Goal: Register for event/course

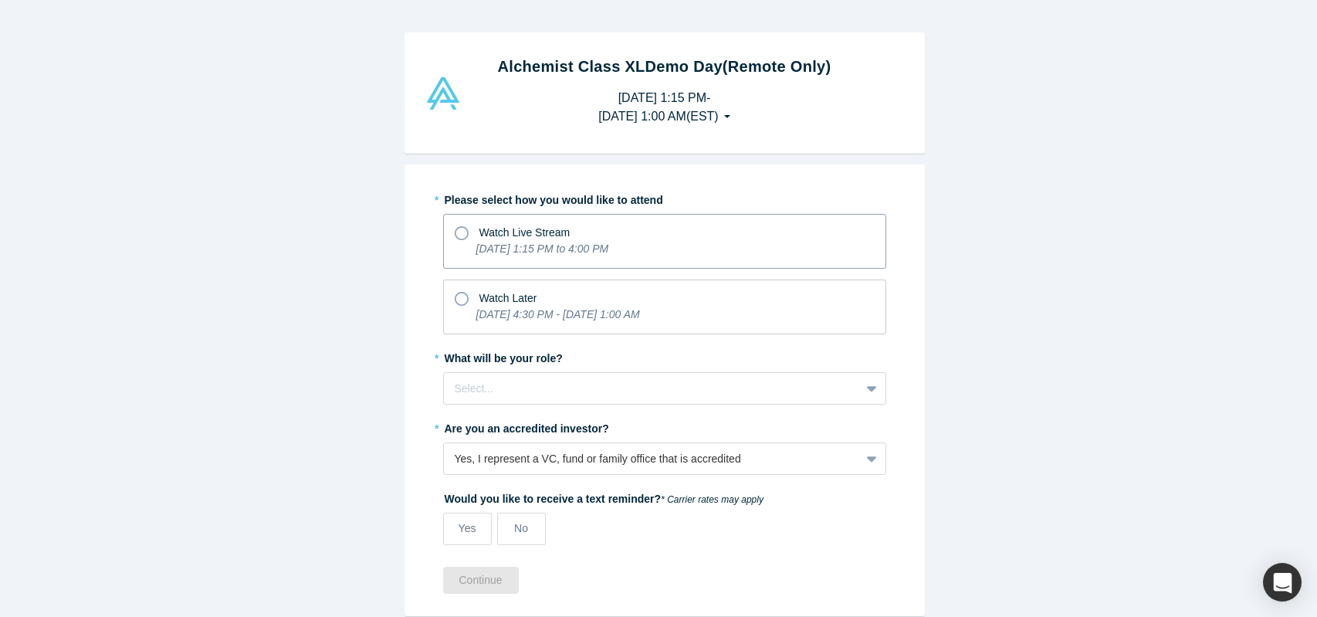
click at [456, 232] on icon at bounding box center [462, 233] width 14 height 14
click at [0, 0] on input "Watch Live Stream [DATE] 1:15 PM to 4:00 PM" at bounding box center [0, 0] width 0 height 0
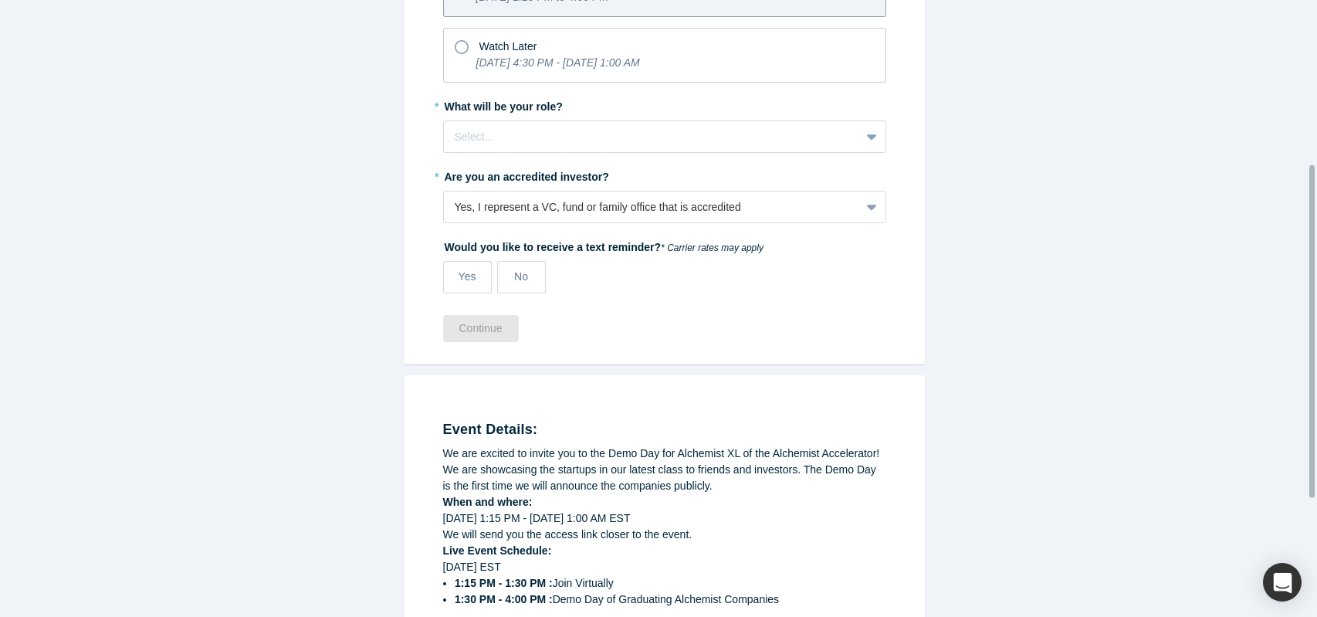
scroll to position [309, 0]
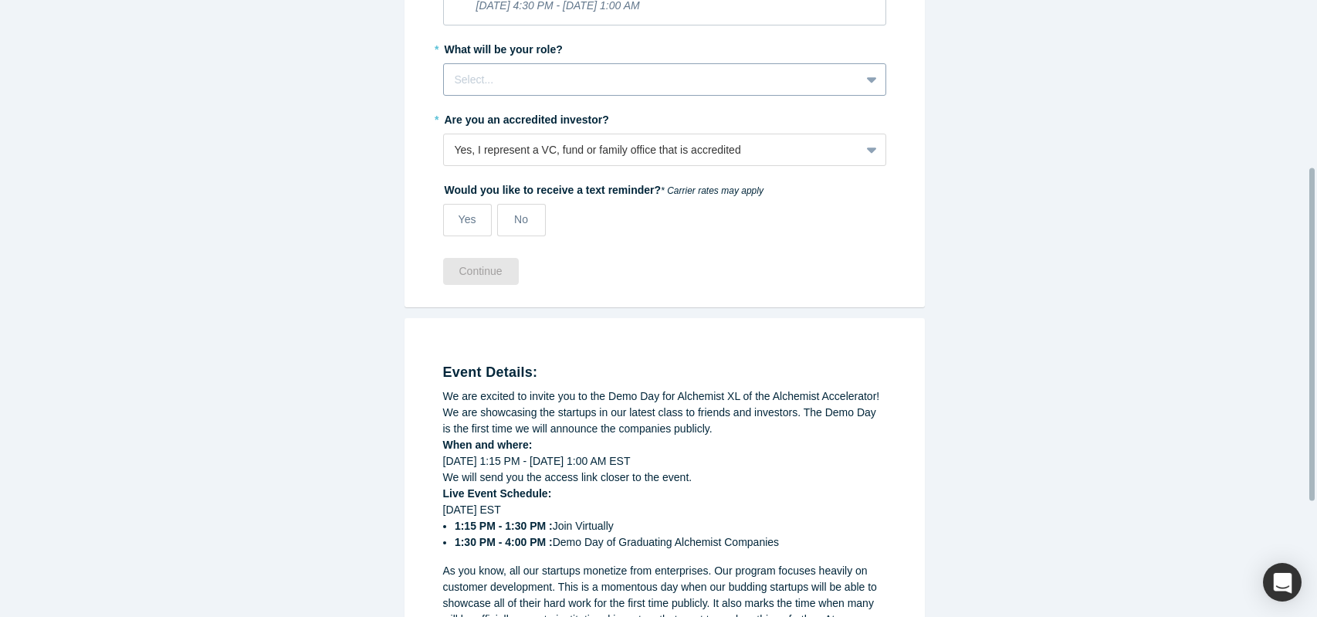
click at [482, 88] on div "Select..." at bounding box center [652, 79] width 416 height 25
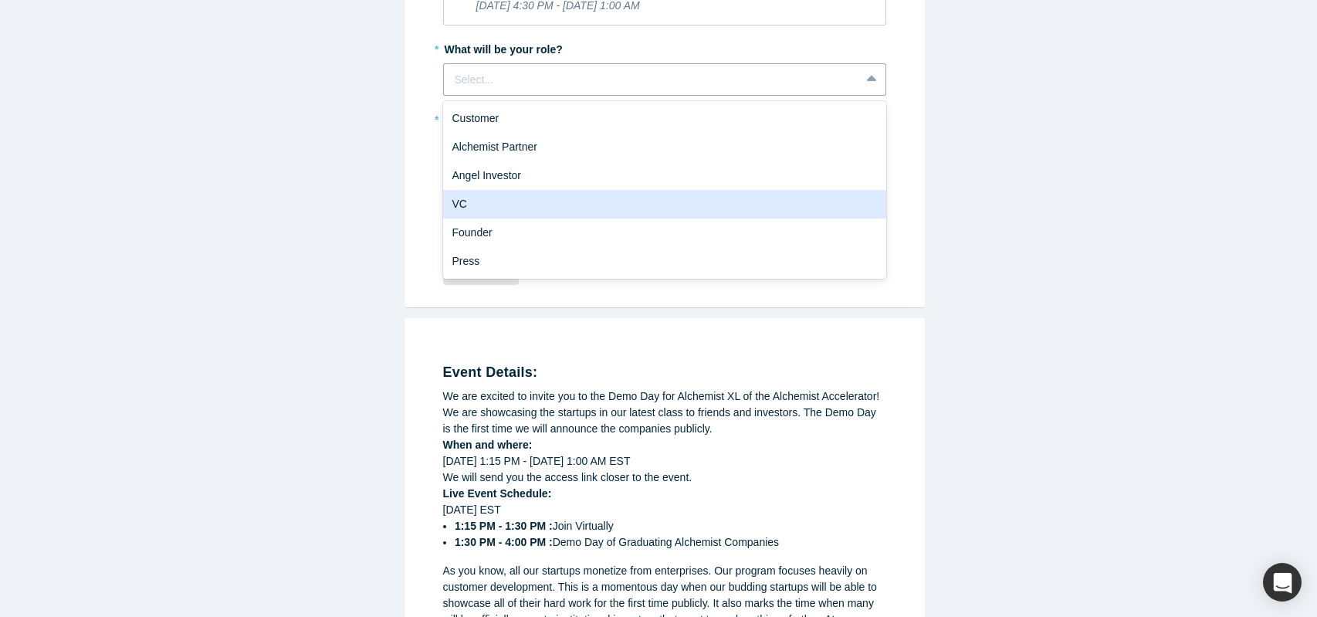
click at [500, 200] on div "VC" at bounding box center [664, 204] width 443 height 29
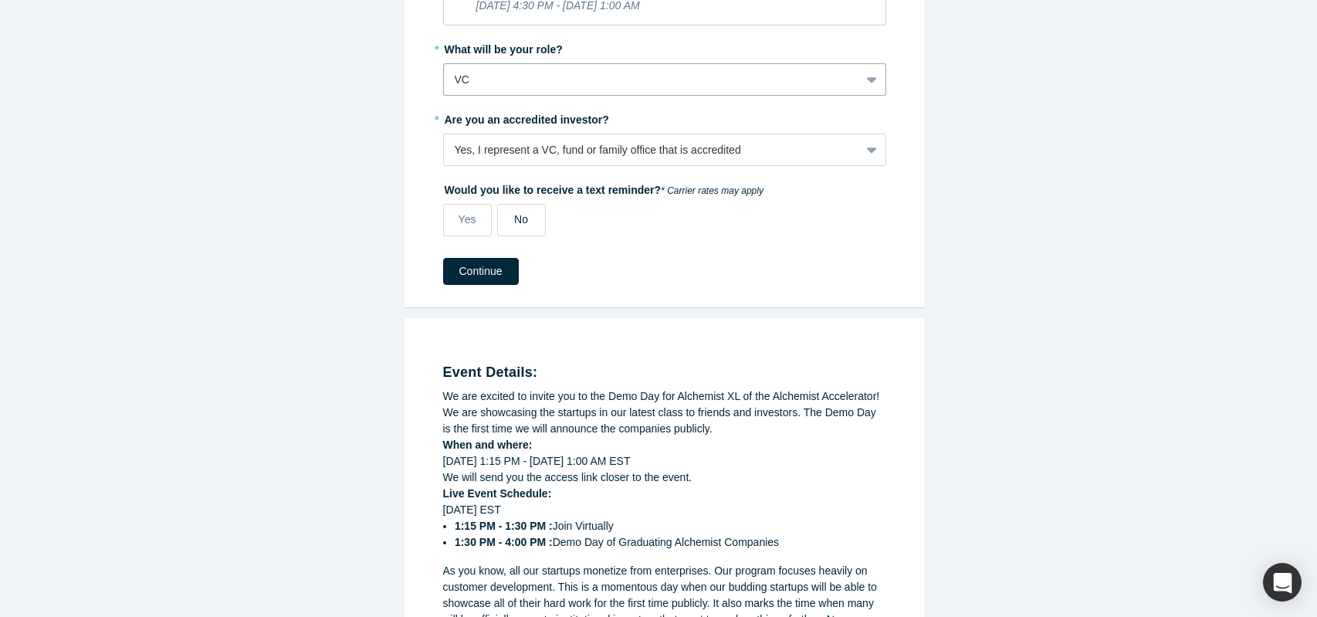
click at [514, 222] on span "No" at bounding box center [521, 219] width 14 height 12
click at [0, 0] on input "No" at bounding box center [0, 0] width 0 height 0
click at [499, 282] on div "* Please select how you would like to attend Watch Live Stream [DATE] 1:15 PM t…" at bounding box center [665, 82] width 520 height 452
click at [486, 269] on button "Continue" at bounding box center [481, 271] width 76 height 27
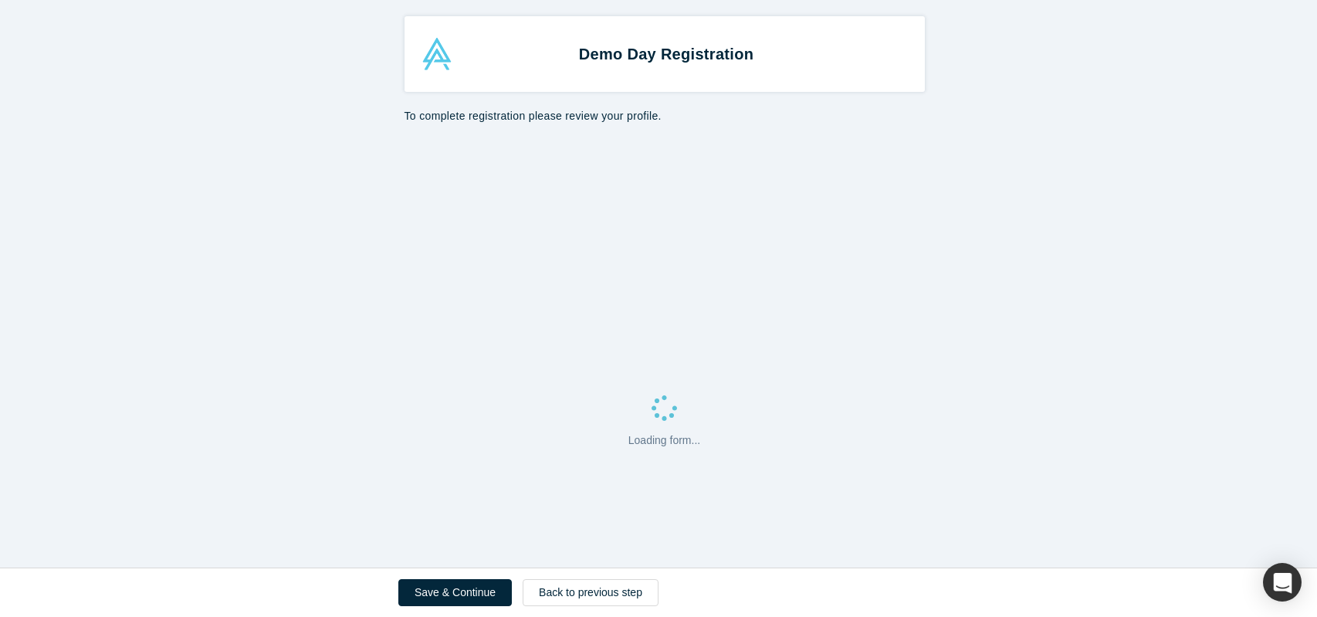
select select "US"
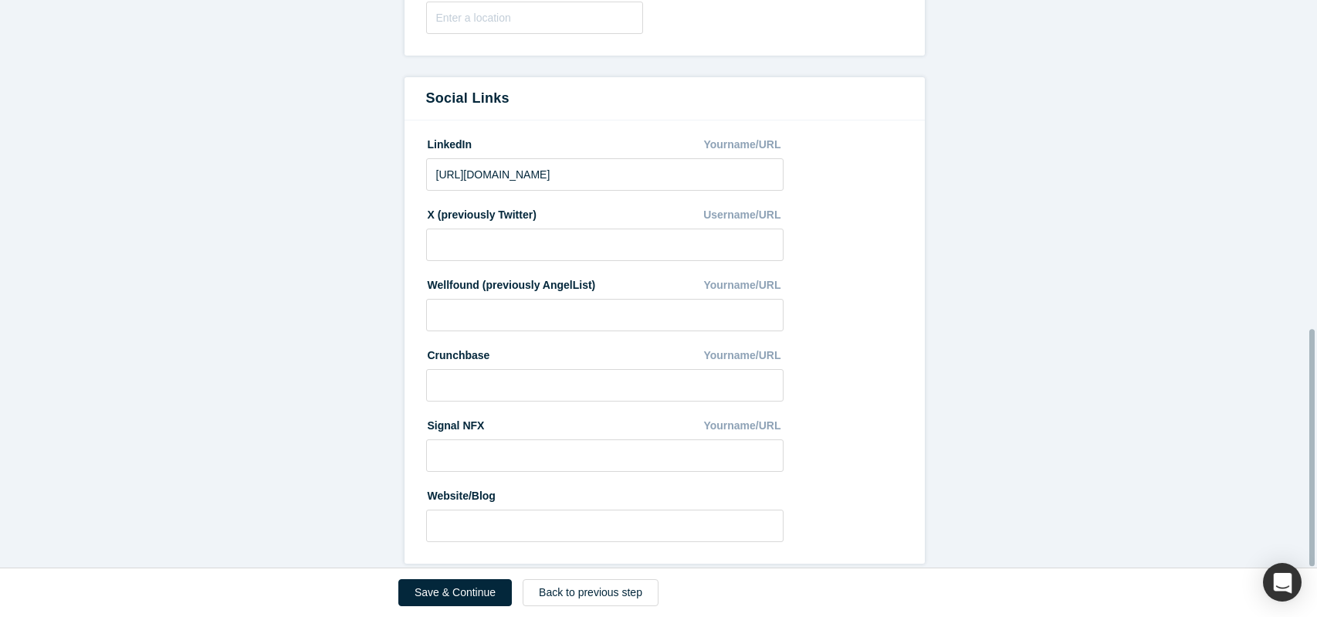
scroll to position [790, 0]
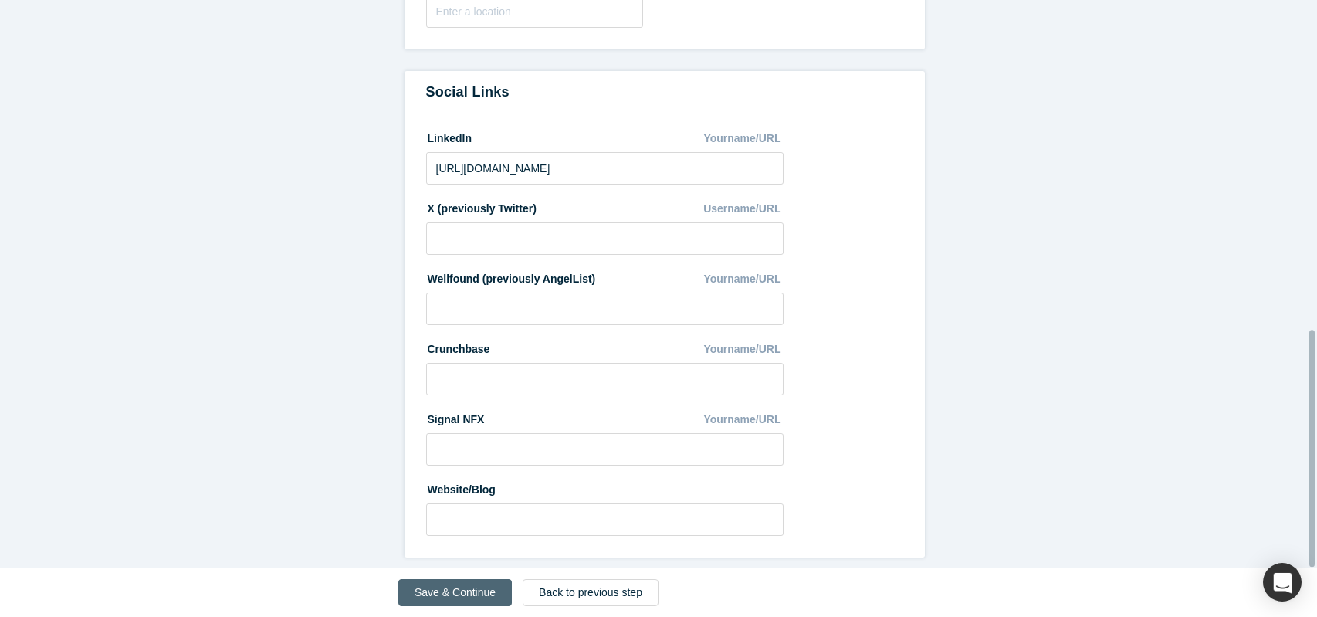
click at [487, 588] on button "Save & Continue" at bounding box center [455, 592] width 114 height 27
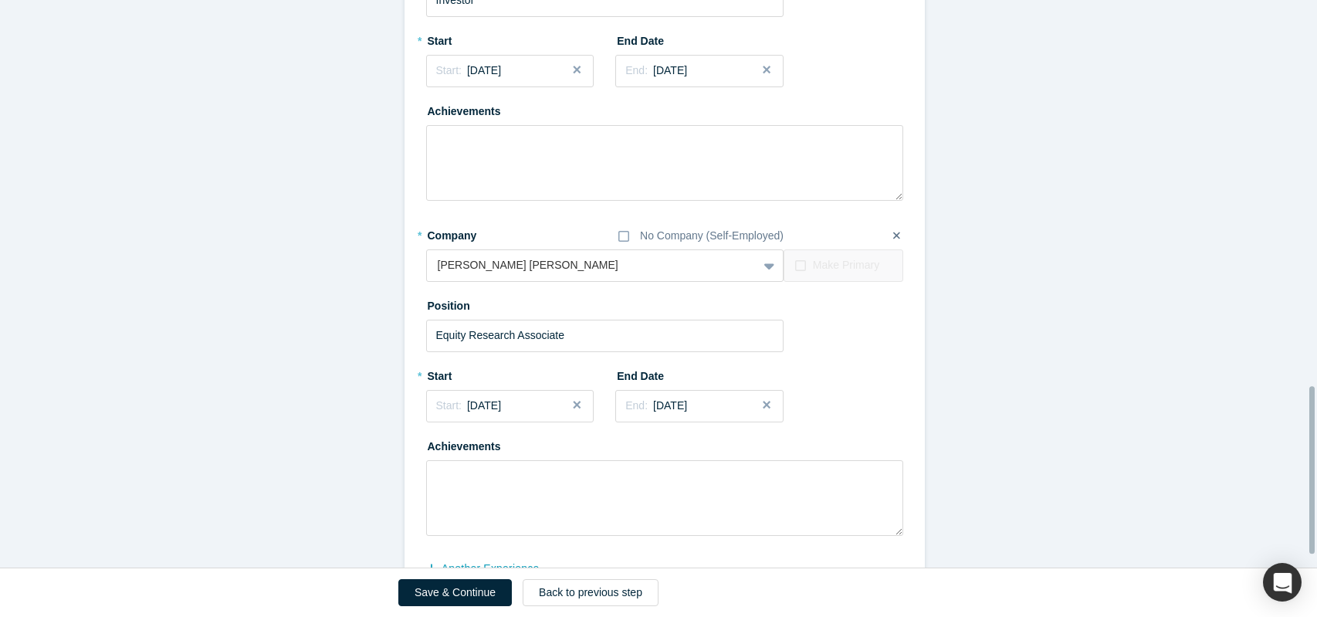
scroll to position [1357, 0]
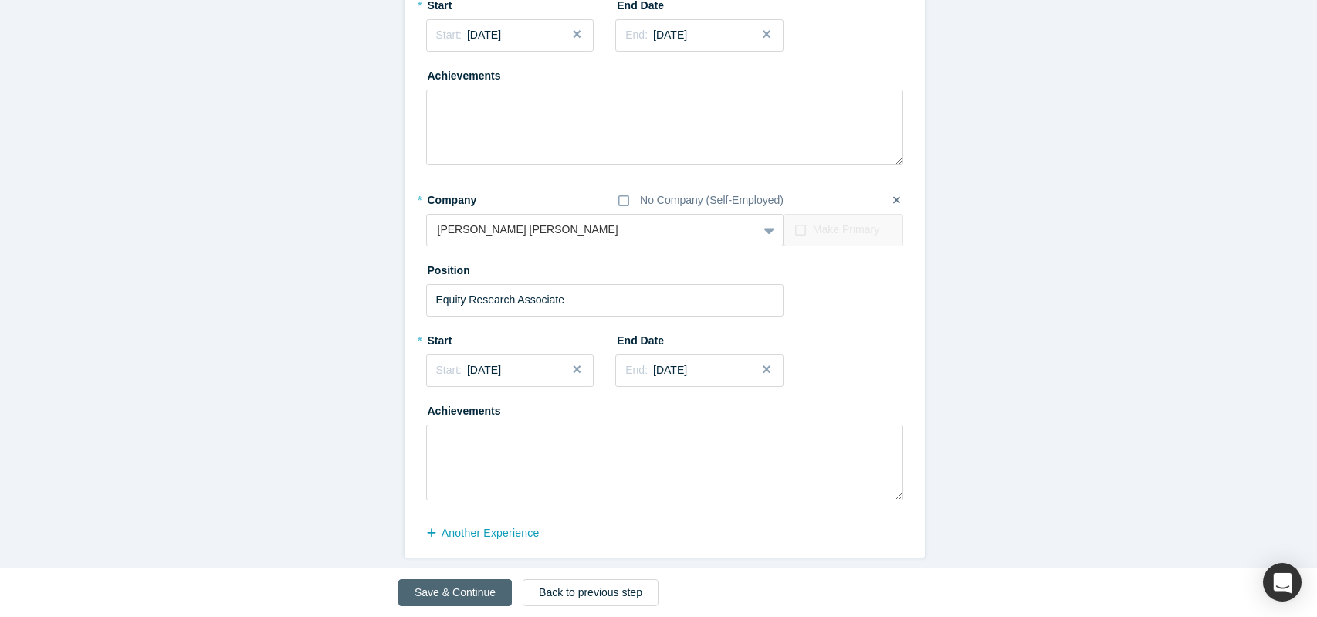
click at [457, 598] on button "Save & Continue" at bounding box center [455, 592] width 114 height 27
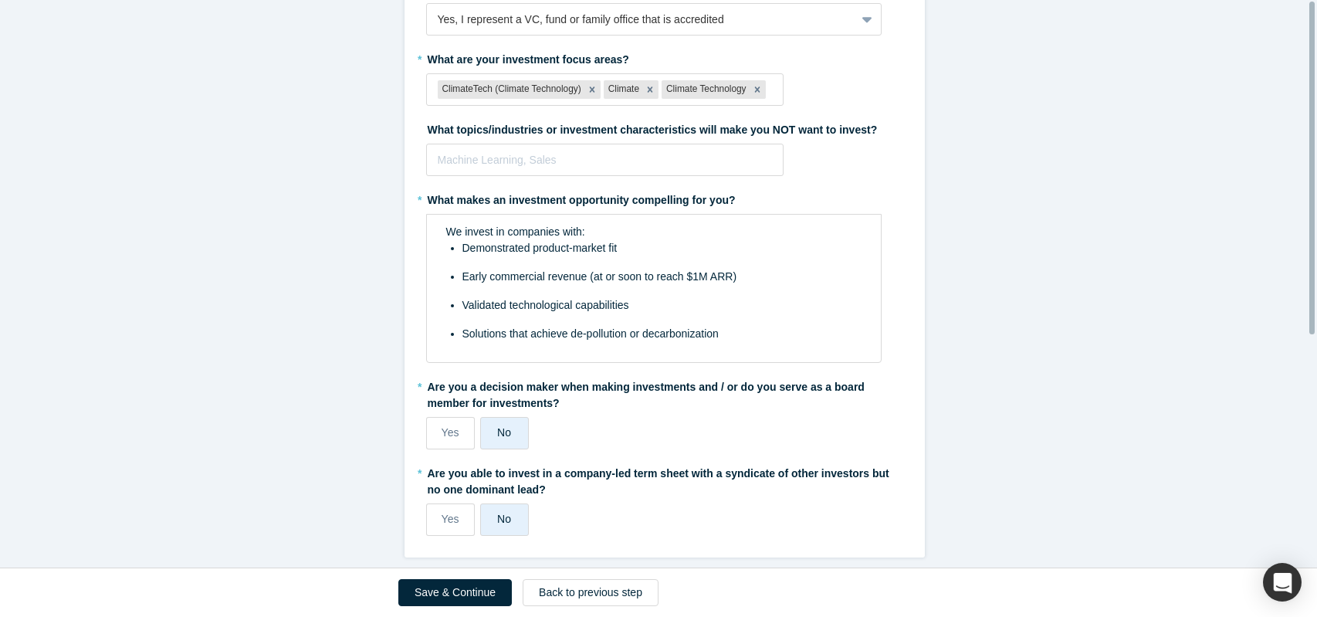
scroll to position [0, 0]
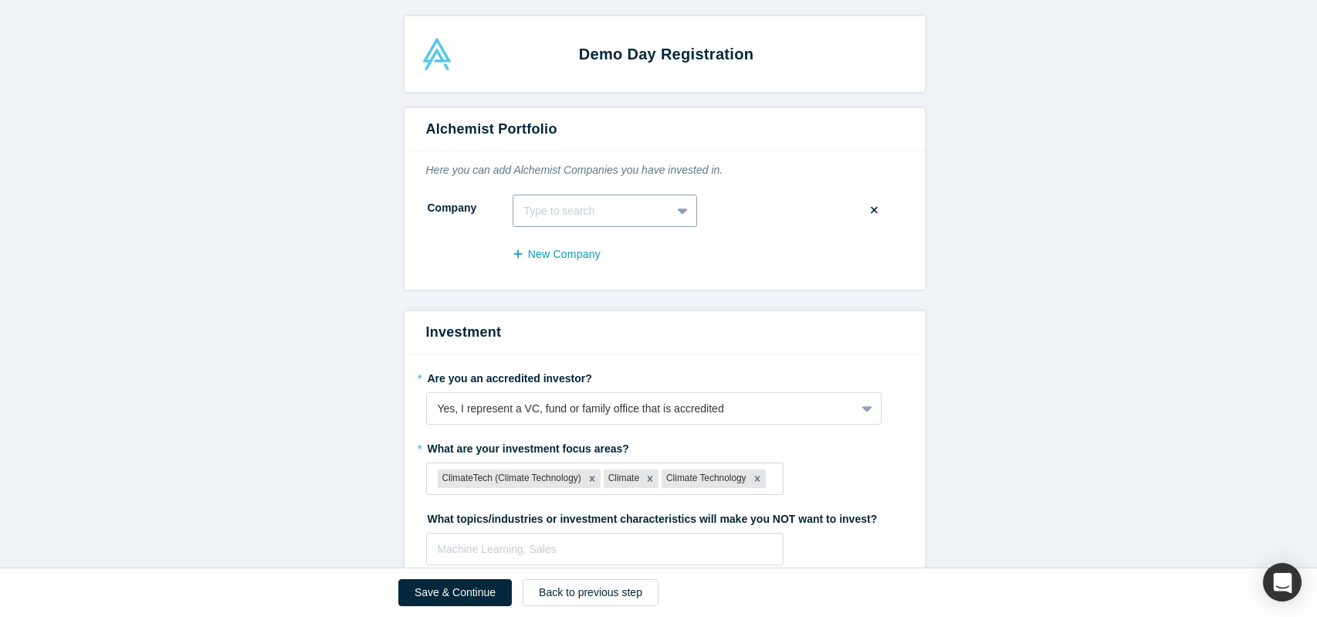
click at [672, 214] on div at bounding box center [684, 211] width 25 height 28
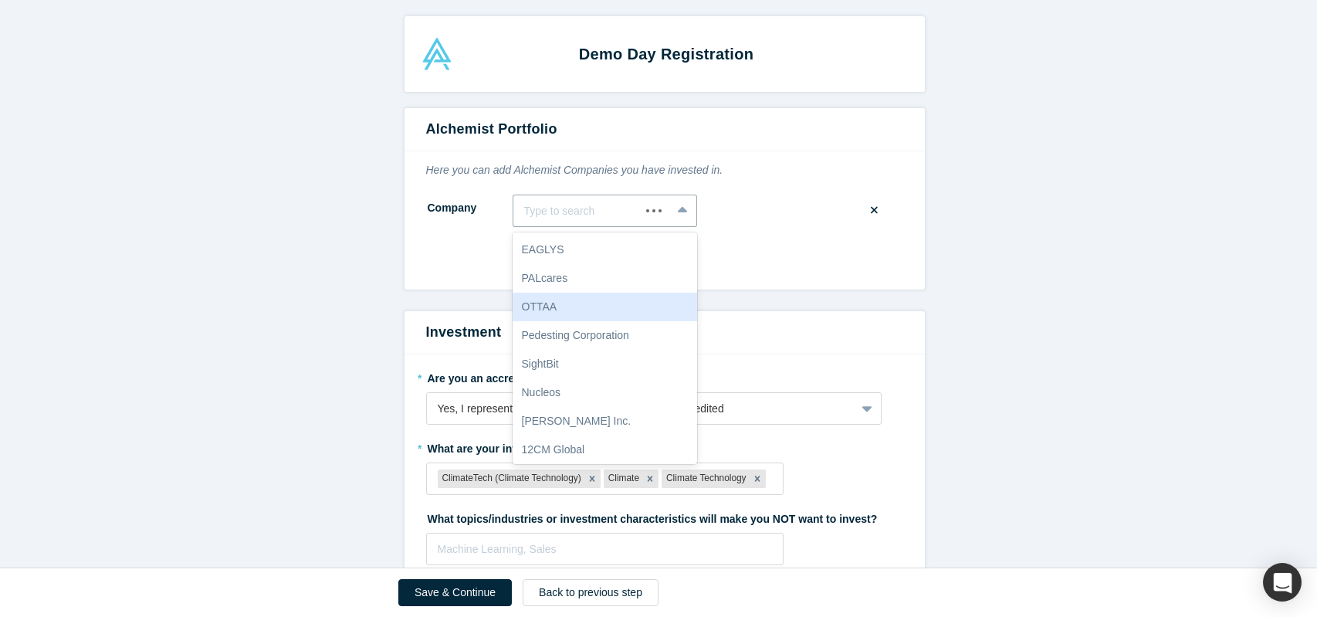
click at [845, 290] on form "Alchemist Portfolio Here you can add Alchemist Companies you have invested in. …" at bounding box center [664, 527] width 1329 height 839
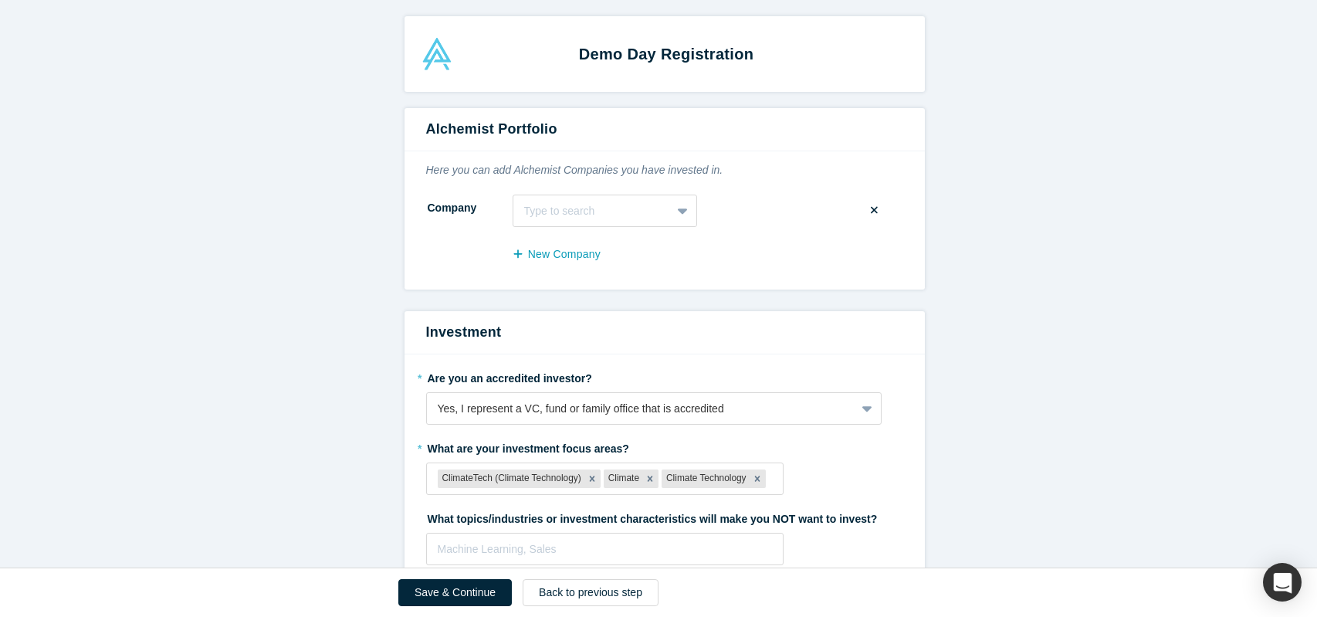
click at [871, 209] on icon at bounding box center [874, 210] width 7 height 7
click at [0, 0] on input "checkbox" at bounding box center [0, 0] width 0 height 0
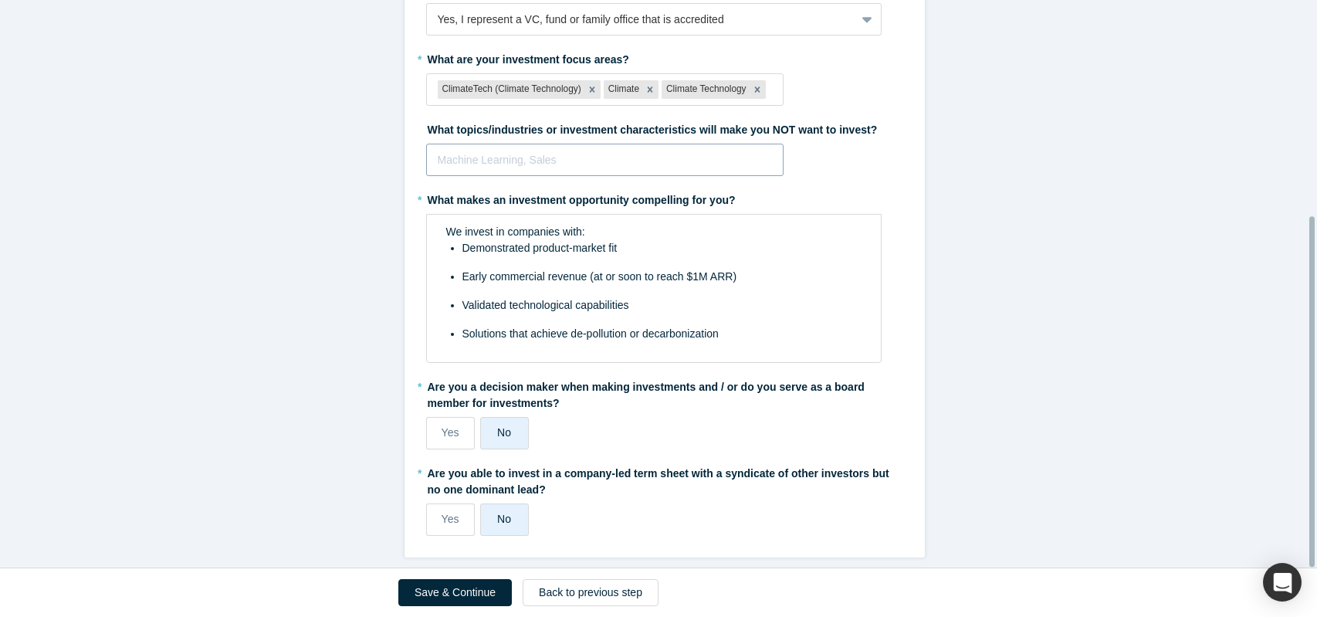
scroll to position [350, 0]
click at [465, 588] on button "Save & Continue" at bounding box center [455, 592] width 114 height 27
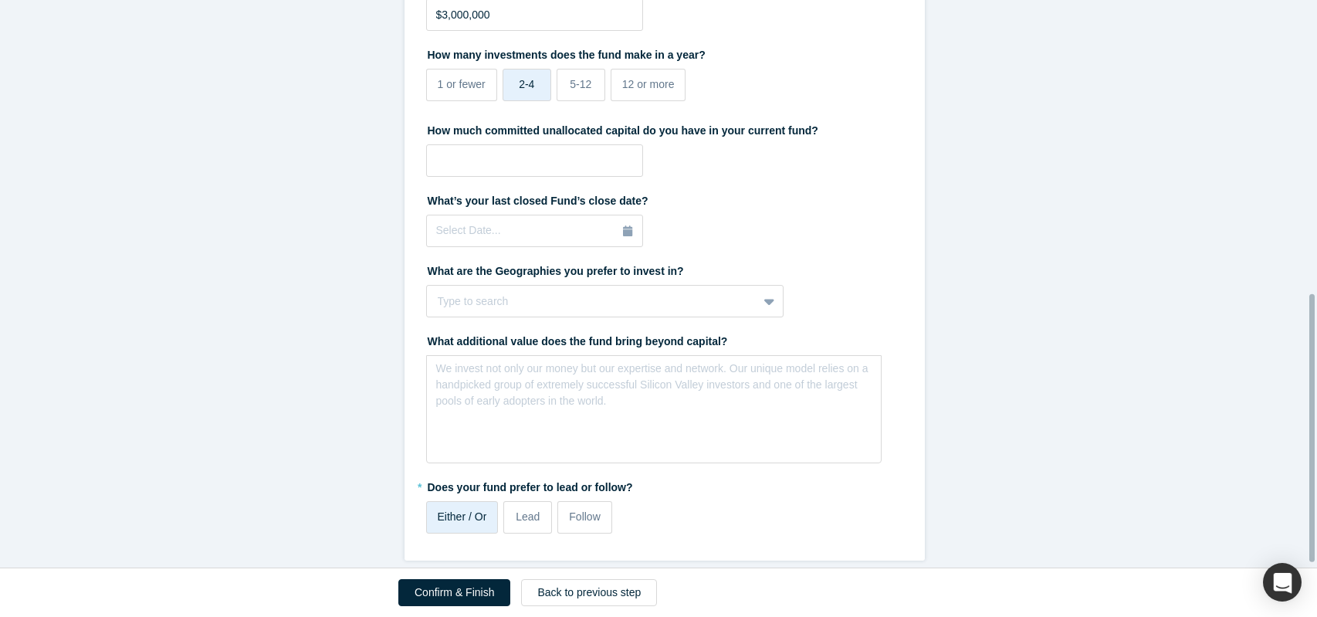
scroll to position [632, 0]
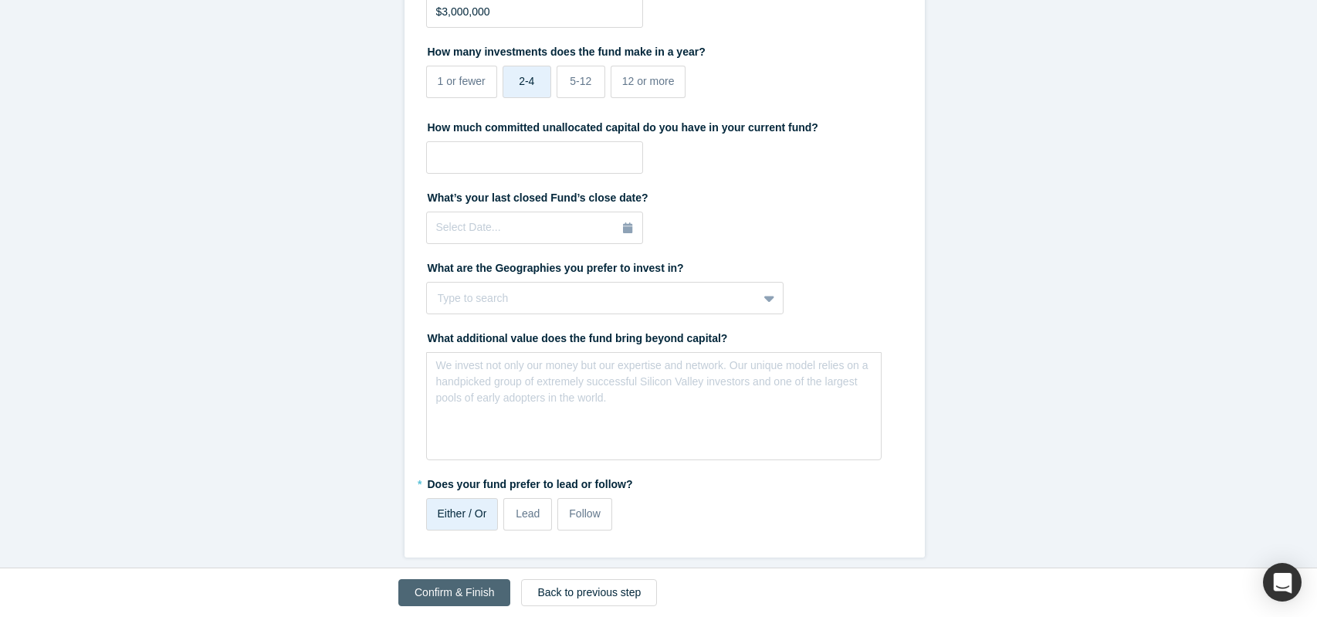
click at [474, 598] on button "Confirm & Finish" at bounding box center [454, 592] width 112 height 27
